Goal: Information Seeking & Learning: Learn about a topic

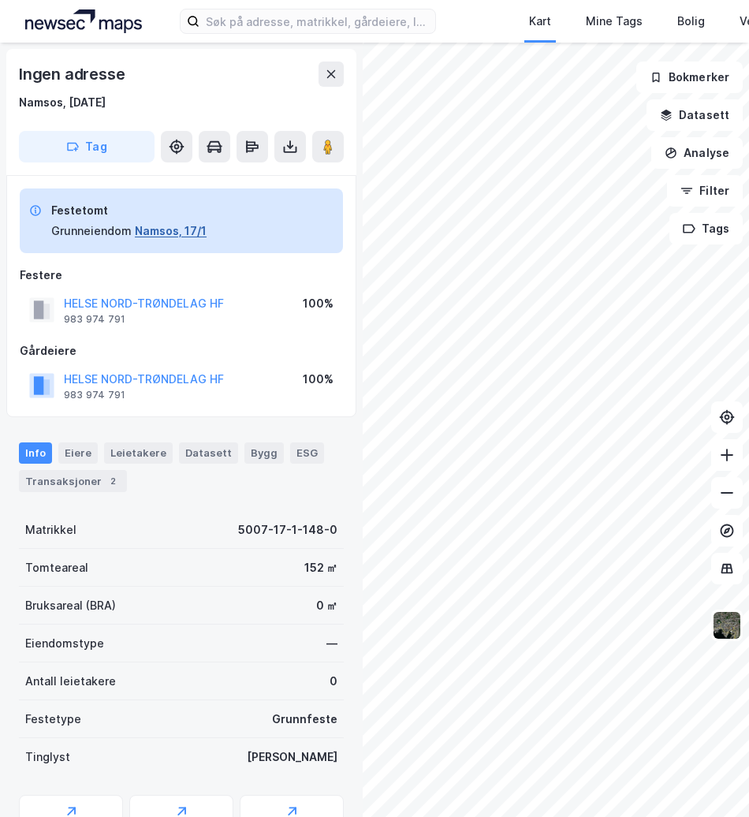
click at [188, 230] on button "Namsos, 17/1" at bounding box center [171, 230] width 72 height 19
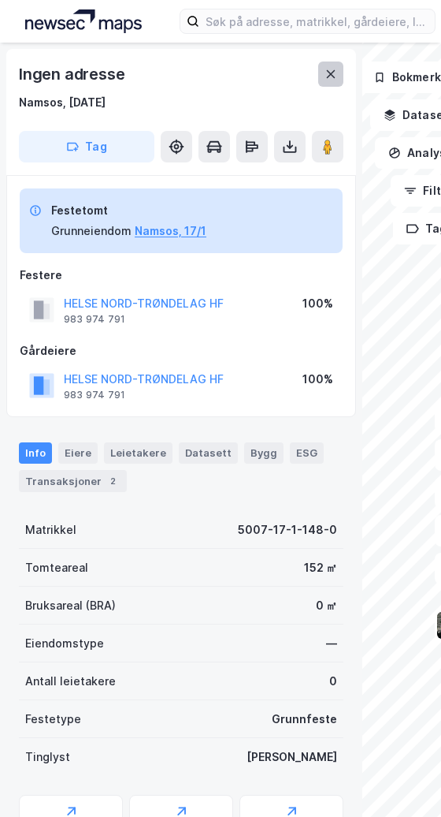
click at [334, 67] on button at bounding box center [330, 73] width 25 height 25
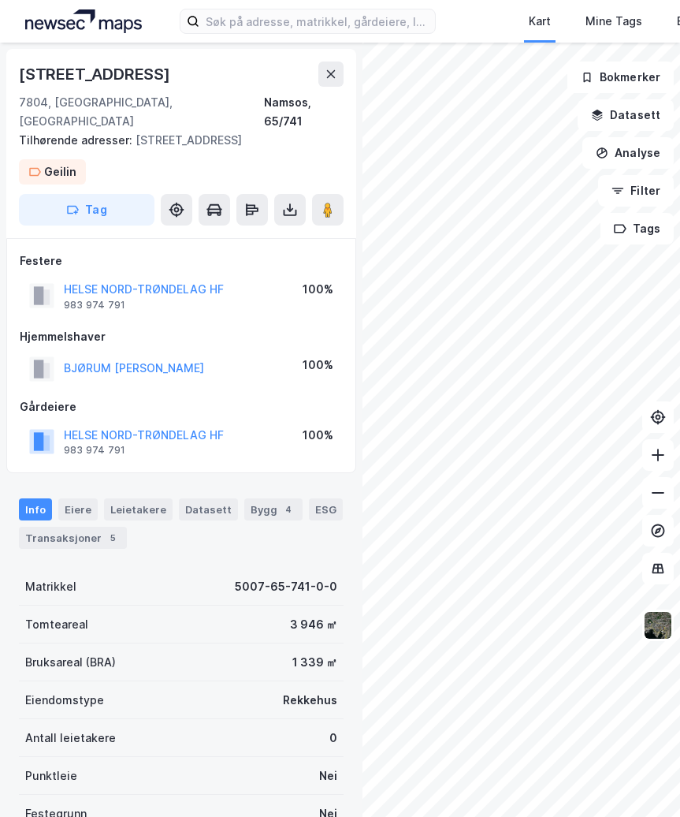
click at [343, 445] on div "Bjørumsalleen 3 7804, [GEOGRAPHIC_DATA], [STREET_ADDRESS] Tilhørende adresser: …" at bounding box center [340, 430] width 680 height 774
